Goal: Task Accomplishment & Management: Use online tool/utility

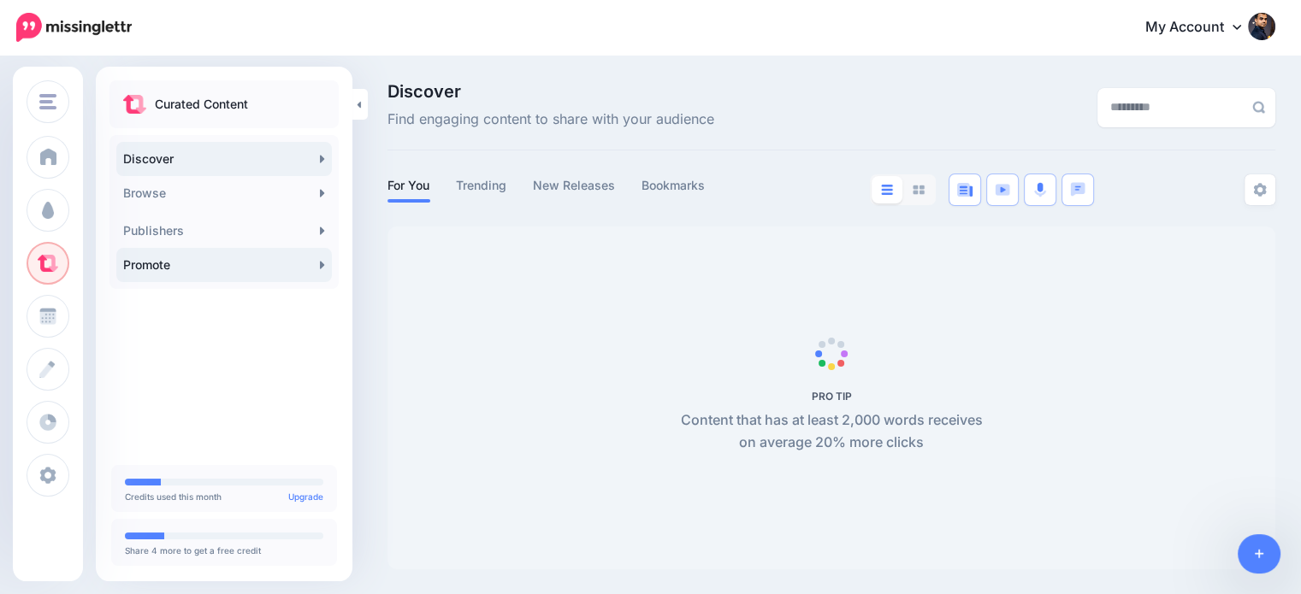
click at [181, 260] on link "Promote" at bounding box center [224, 265] width 216 height 34
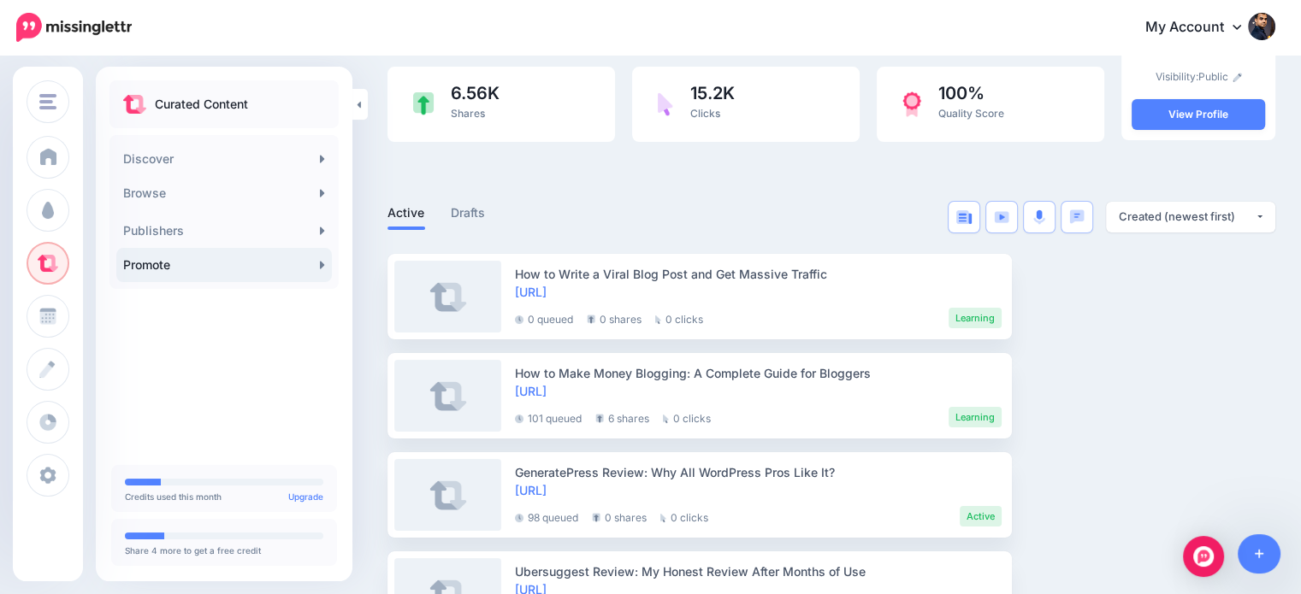
scroll to position [218, 0]
